Goal: Transaction & Acquisition: Book appointment/travel/reservation

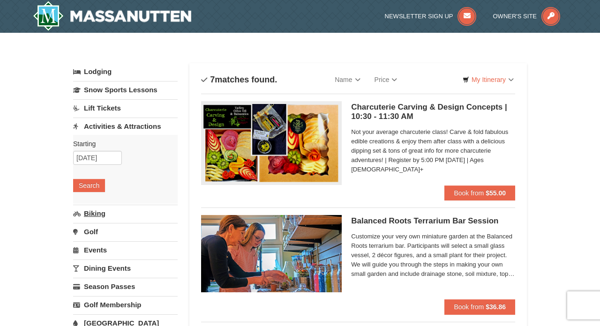
click at [98, 212] on link "Biking" at bounding box center [125, 213] width 105 height 17
click at [90, 204] on button "Search" at bounding box center [89, 203] width 32 height 13
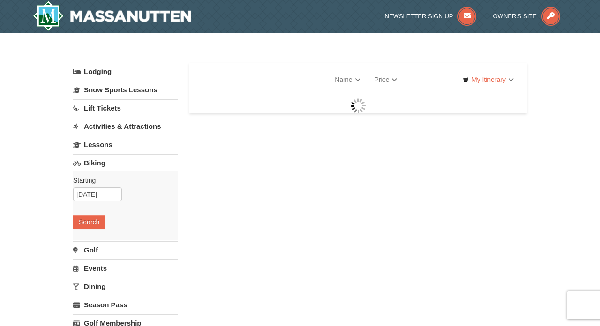
select select "10"
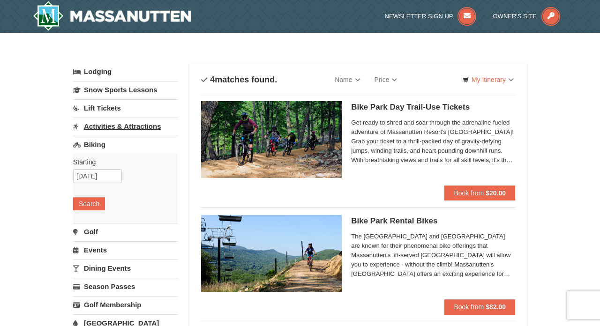
click at [90, 125] on link "Activities & Attractions" at bounding box center [125, 126] width 105 height 17
click at [84, 184] on button "Search" at bounding box center [89, 185] width 32 height 13
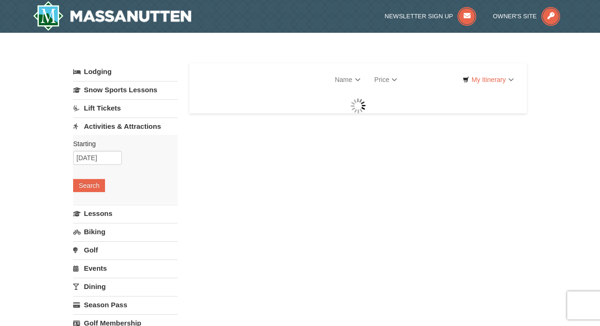
select select "10"
